Goal: Entertainment & Leisure: Consume media (video, audio)

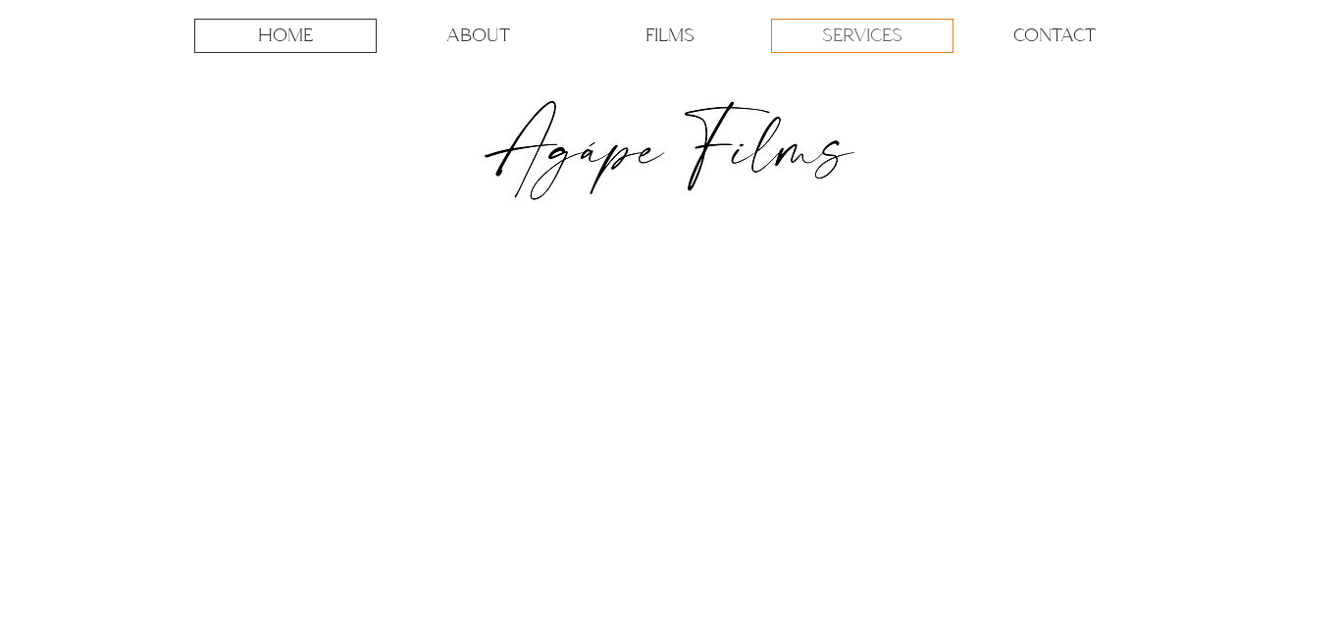
click at [860, 37] on p "SERVICES" at bounding box center [862, 36] width 80 height 32
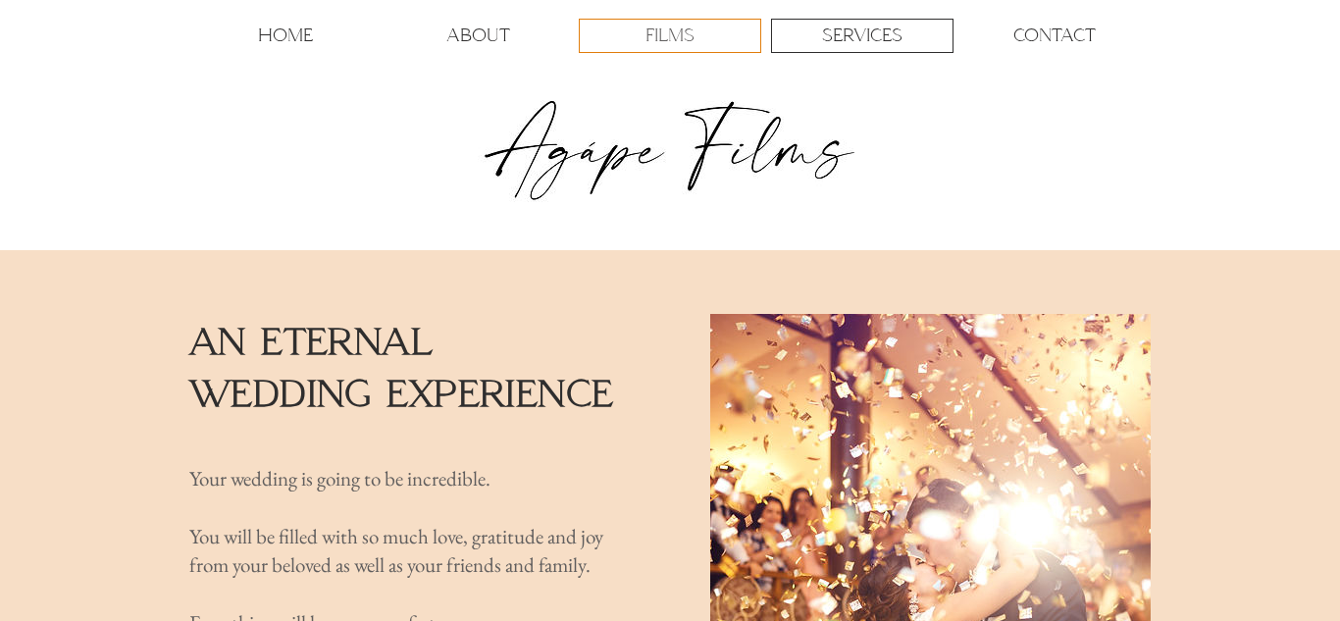
click at [644, 32] on div "FILMS" at bounding box center [670, 36] width 181 height 32
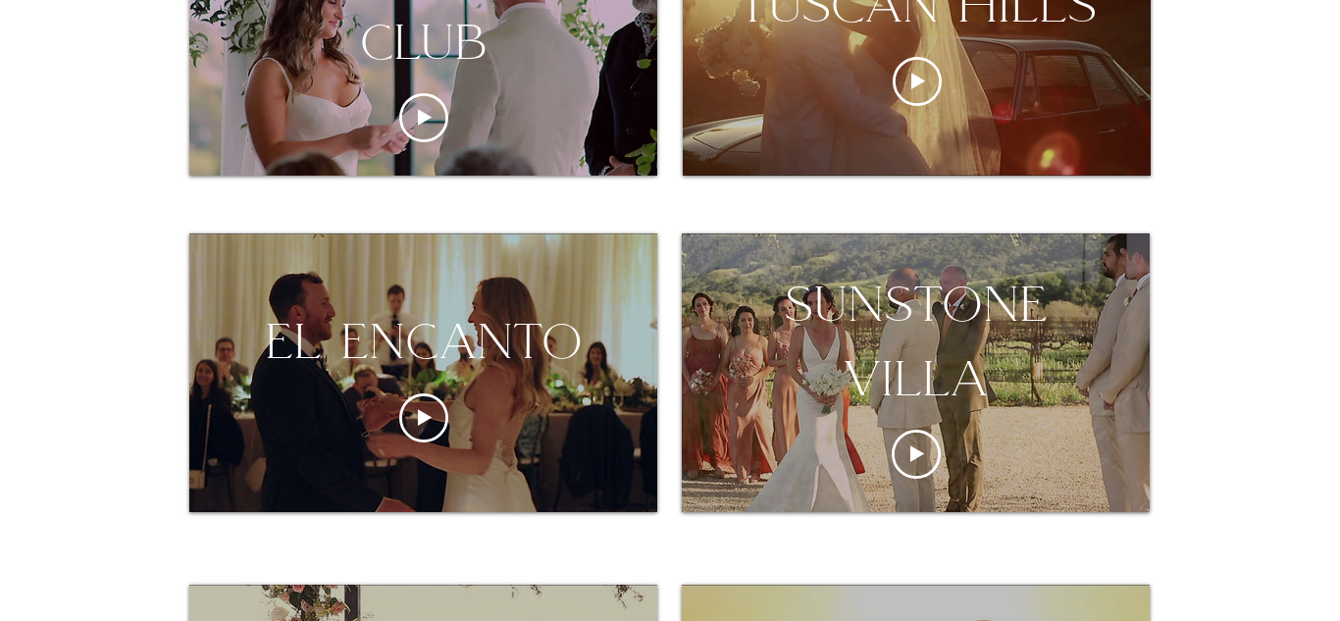
scroll to position [515, 0]
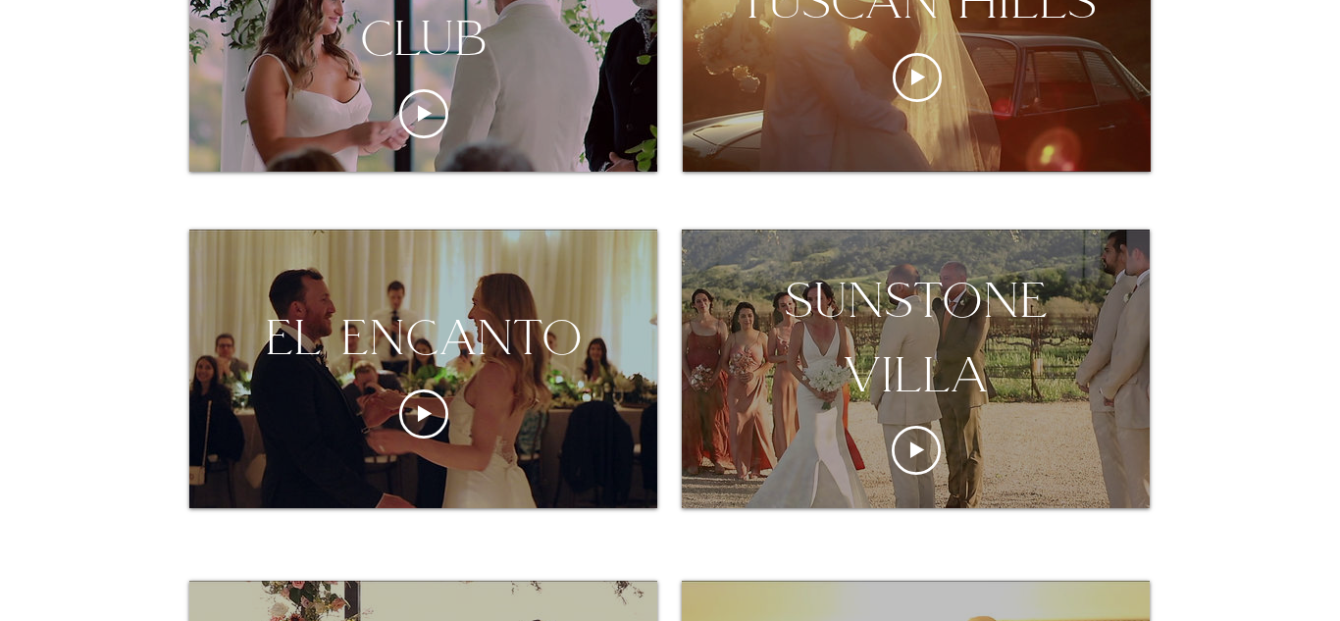
click at [854, 352] on div "sunstone villa" at bounding box center [916, 337] width 468 height 148
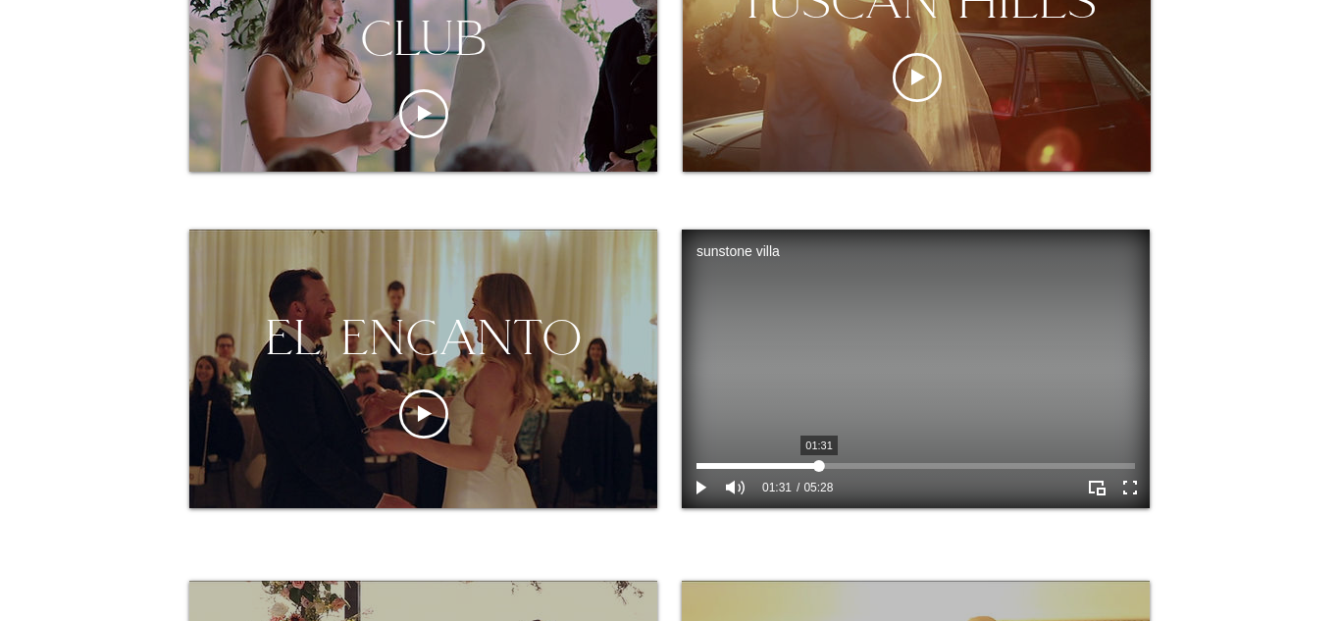
drag, startPoint x: 711, startPoint y: 465, endPoint x: 819, endPoint y: 472, distance: 108.1
click at [819, 469] on div at bounding box center [916, 466] width 439 height 6
drag, startPoint x: 825, startPoint y: 470, endPoint x: 903, endPoint y: 474, distance: 78.6
click at [903, 474] on div "02:34 05:28" at bounding box center [916, 484] width 468 height 47
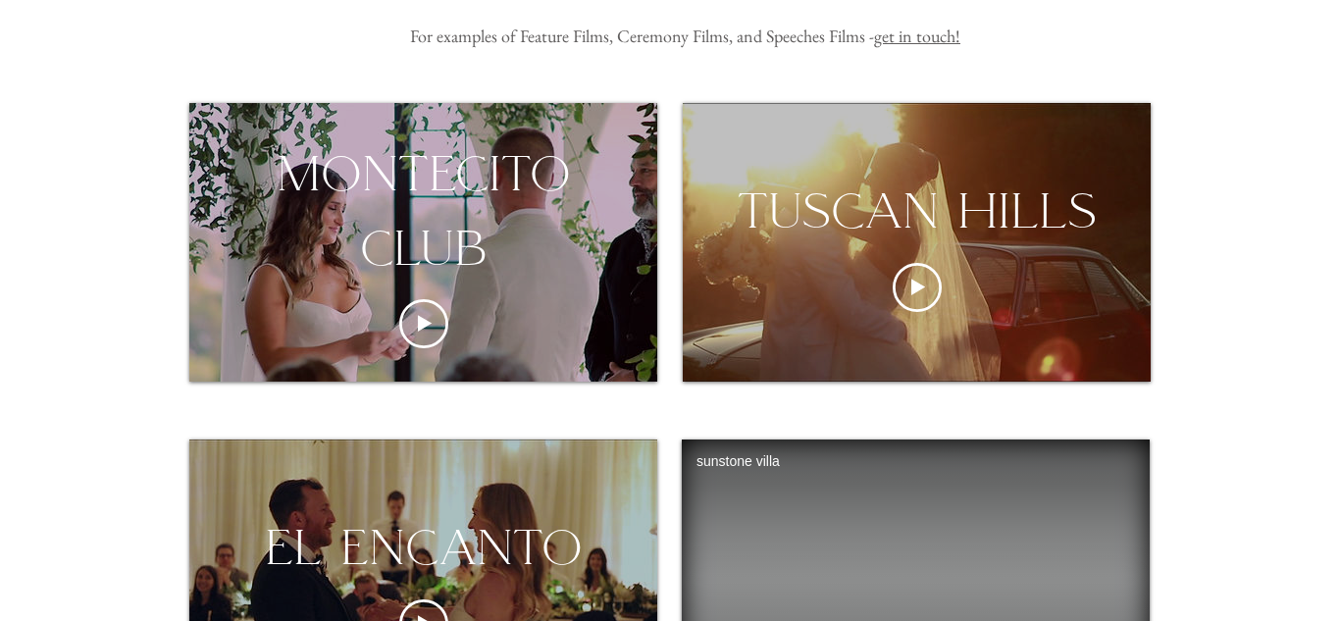
scroll to position [304, 0]
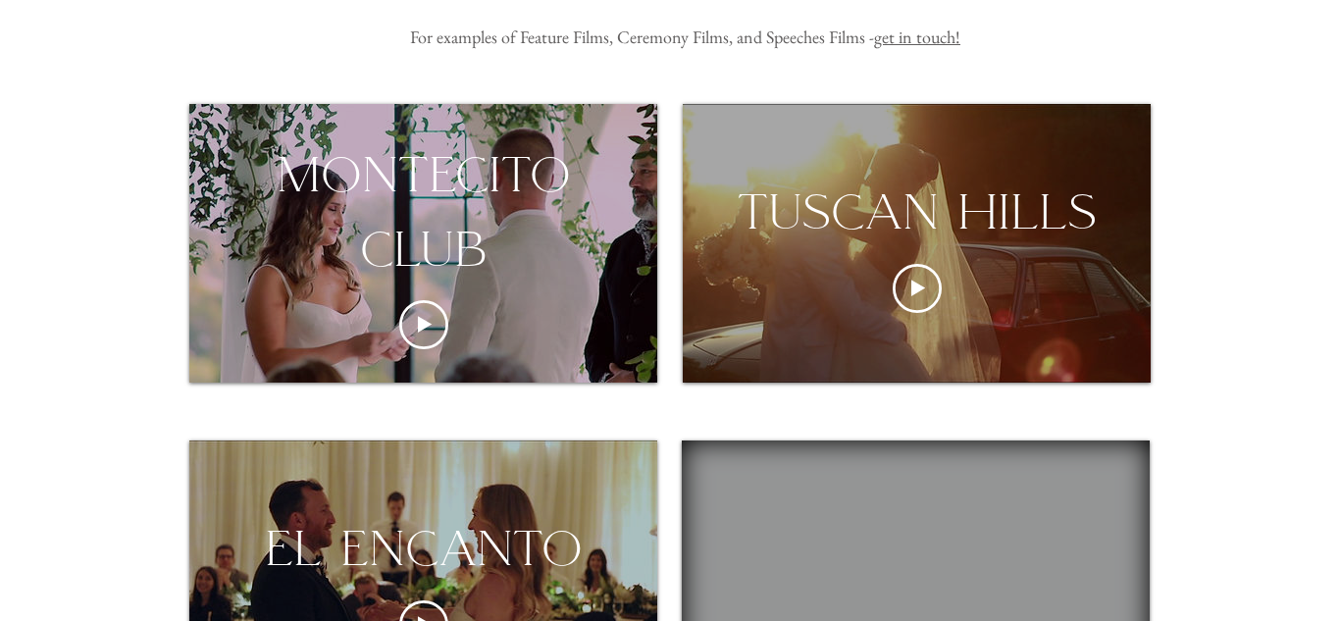
click at [918, 242] on div "tuscan hills" at bounding box center [917, 212] width 452 height 75
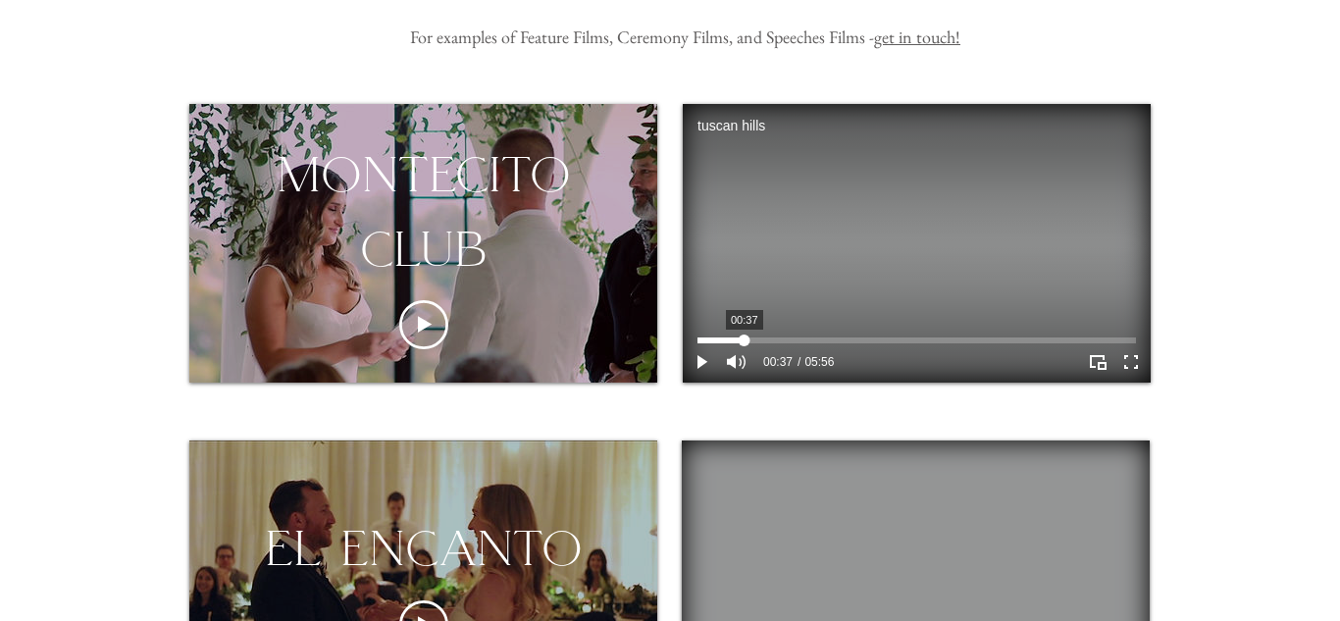
click at [744, 339] on div at bounding box center [916, 340] width 439 height 6
click at [807, 341] on div at bounding box center [916, 340] width 439 height 6
click at [857, 343] on div at bounding box center [916, 340] width 439 height 6
click at [889, 346] on div at bounding box center [916, 341] width 439 height 16
click at [946, 342] on div at bounding box center [916, 340] width 439 height 6
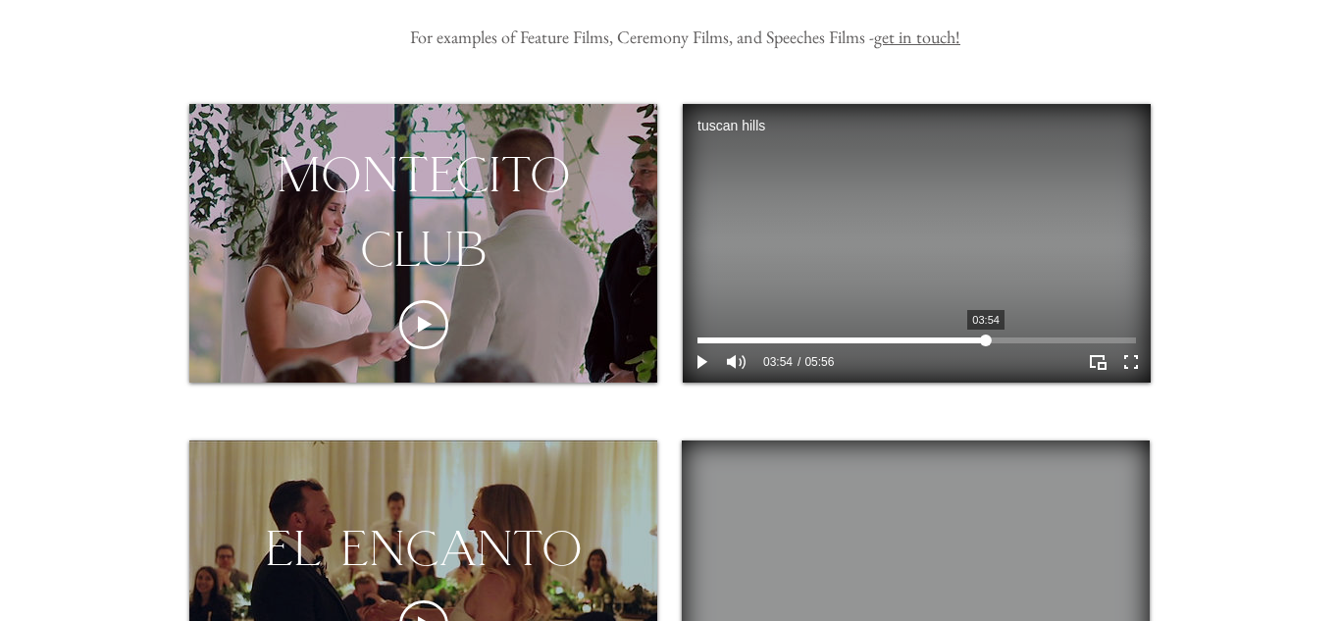
click at [985, 343] on div at bounding box center [916, 340] width 439 height 6
click at [985, 343] on div at bounding box center [988, 341] width 12 height 12
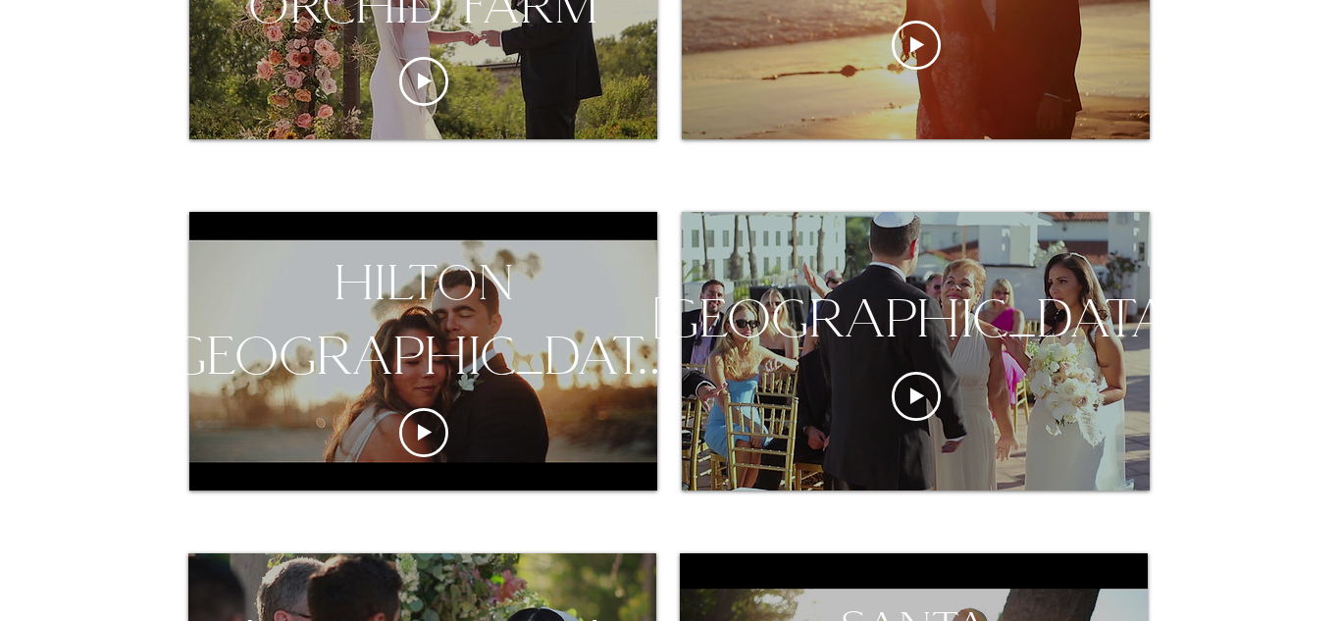
scroll to position [1240, 0]
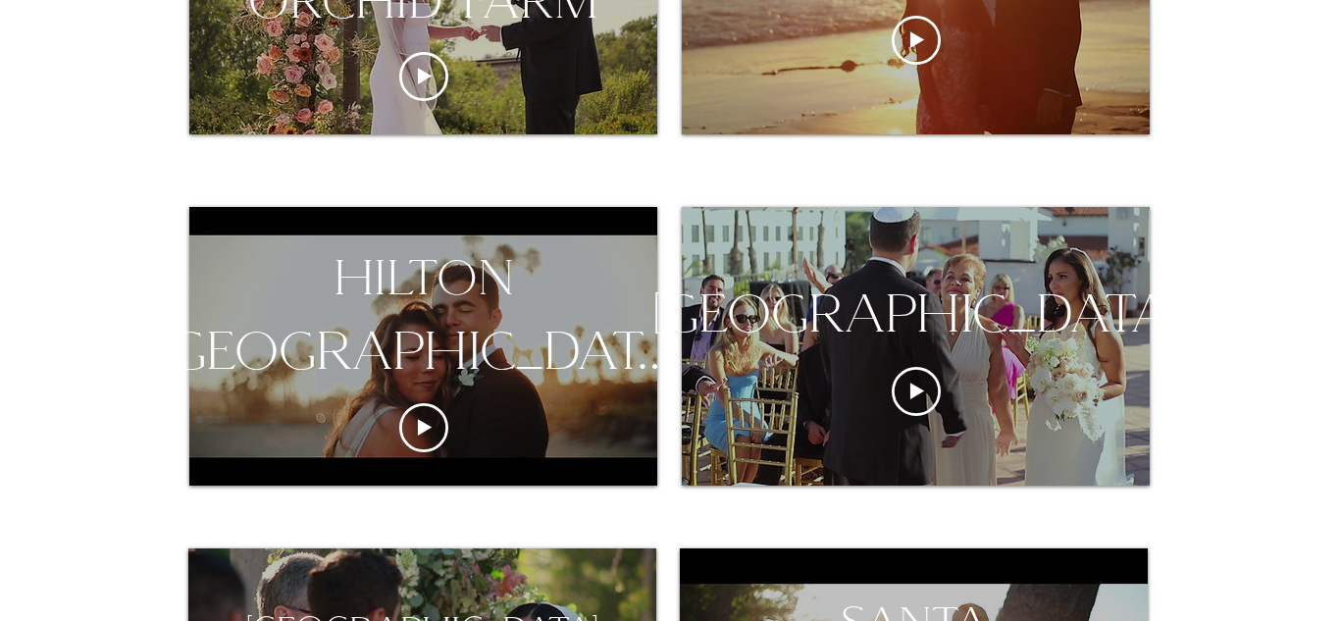
click at [492, 337] on div "hilton [GEOGRAPHIC_DATA][PERSON_NAME]" at bounding box center [423, 314] width 623 height 148
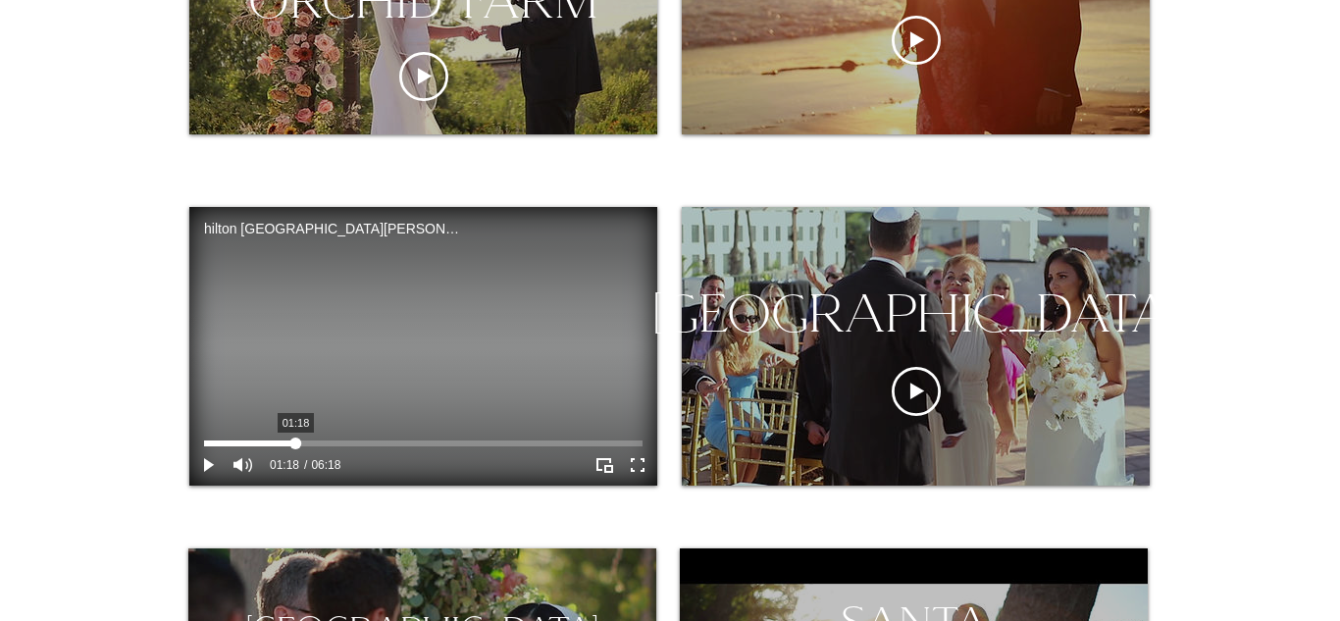
click at [295, 443] on div at bounding box center [423, 443] width 439 height 6
click at [350, 443] on div at bounding box center [423, 443] width 439 height 6
click at [395, 446] on div at bounding box center [423, 443] width 439 height 6
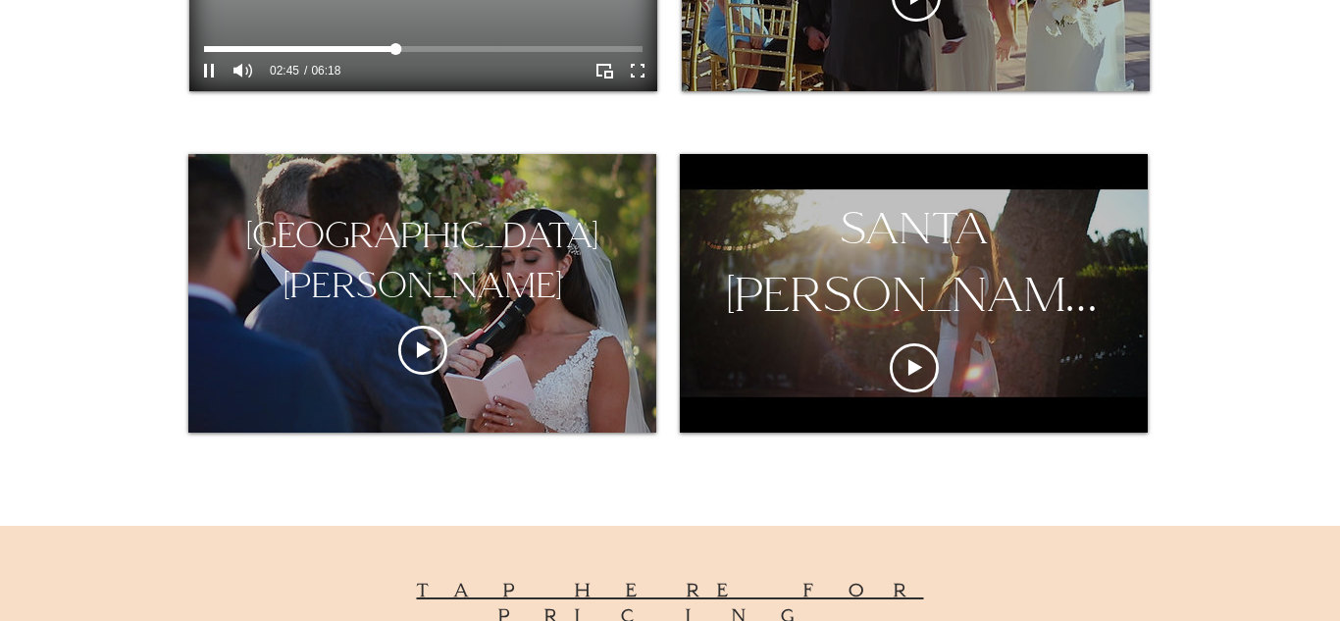
scroll to position [1669, 0]
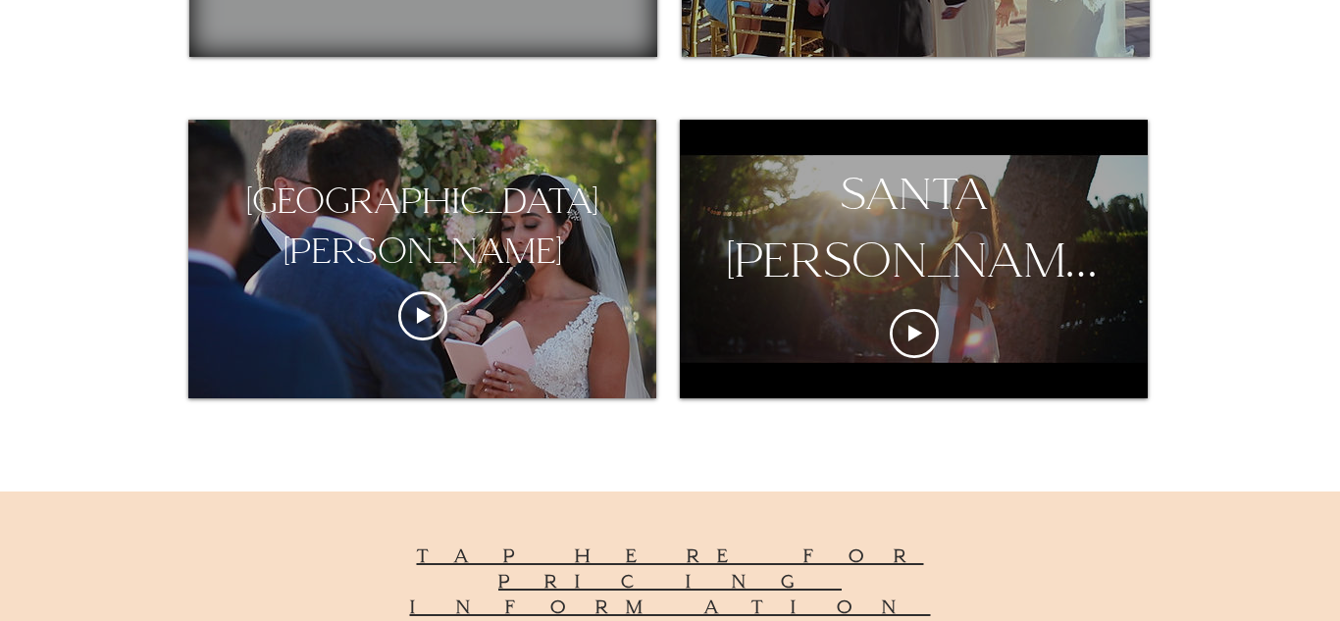
click at [809, 280] on div "santa [PERSON_NAME] club" at bounding box center [913, 227] width 471 height 134
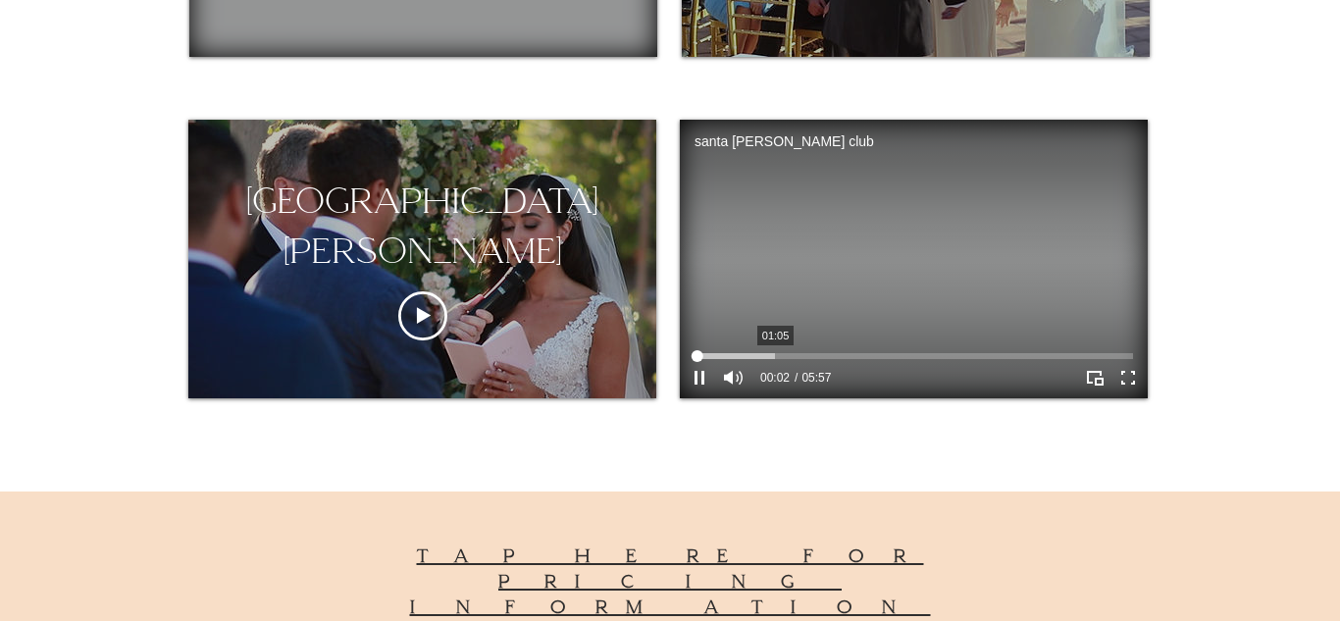
click at [775, 359] on div at bounding box center [914, 356] width 439 height 6
click at [825, 366] on div "01:05 05:57" at bounding box center [795, 378] width 71 height 25
click at [883, 354] on div at bounding box center [914, 356] width 439 height 6
click at [923, 359] on div at bounding box center [914, 356] width 439 height 6
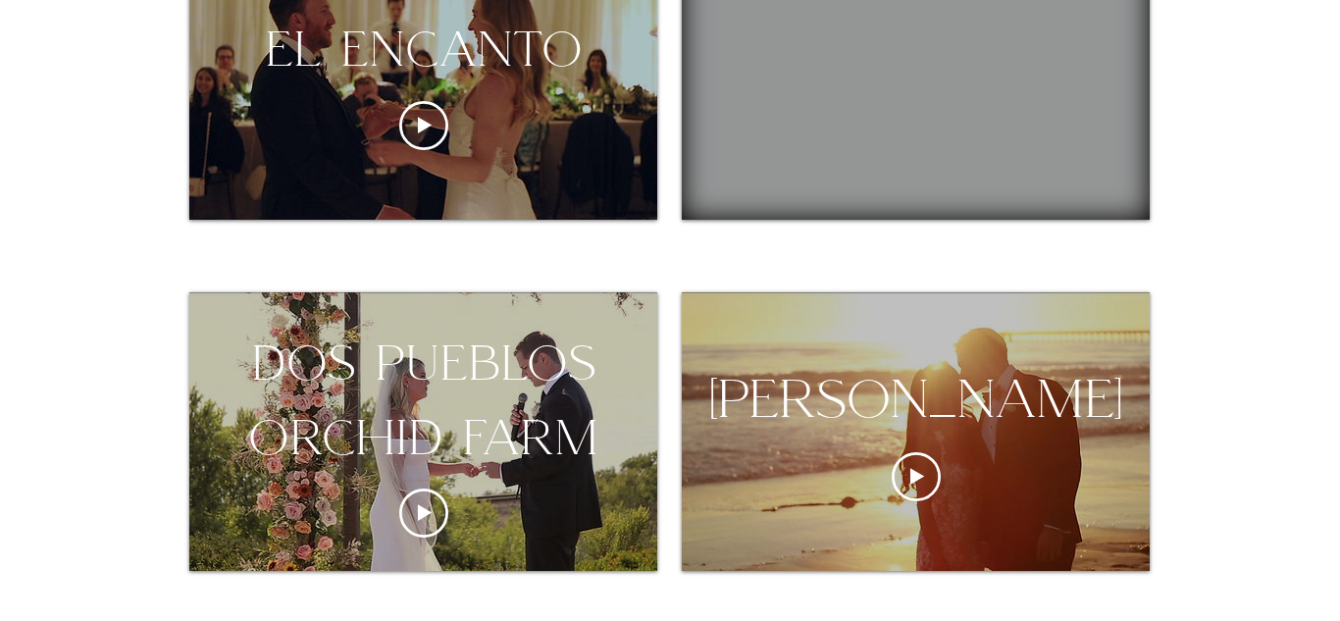
scroll to position [702, 0]
